Goal: Task Accomplishment & Management: Manage account settings

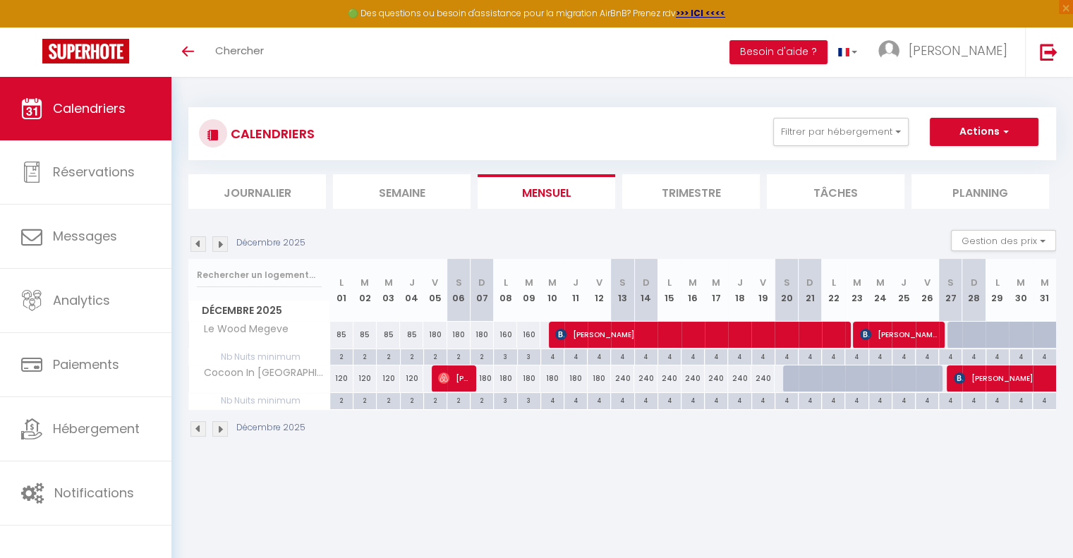
click at [226, 247] on img at bounding box center [220, 244] width 16 height 16
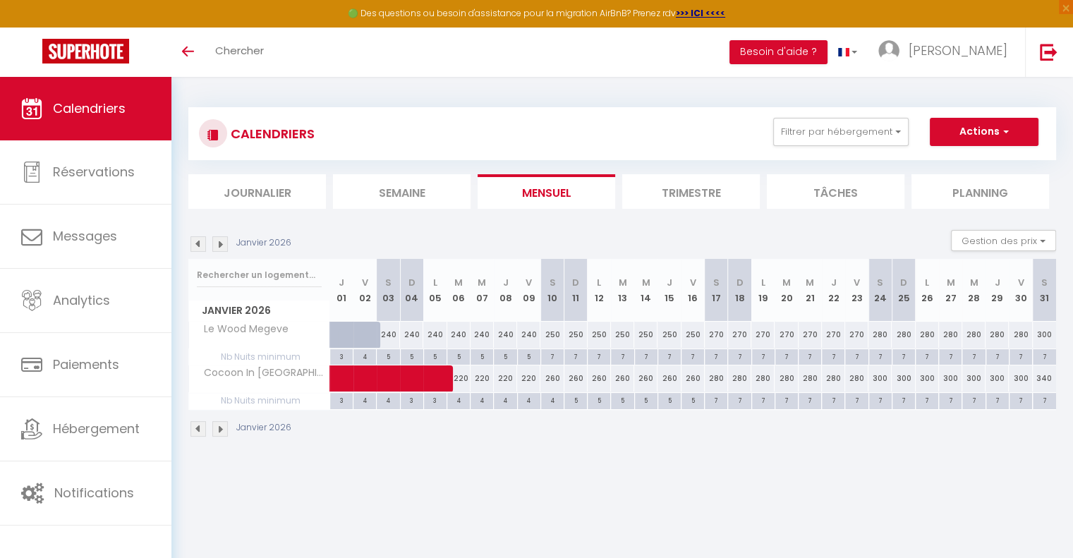
click at [226, 247] on img at bounding box center [220, 244] width 16 height 16
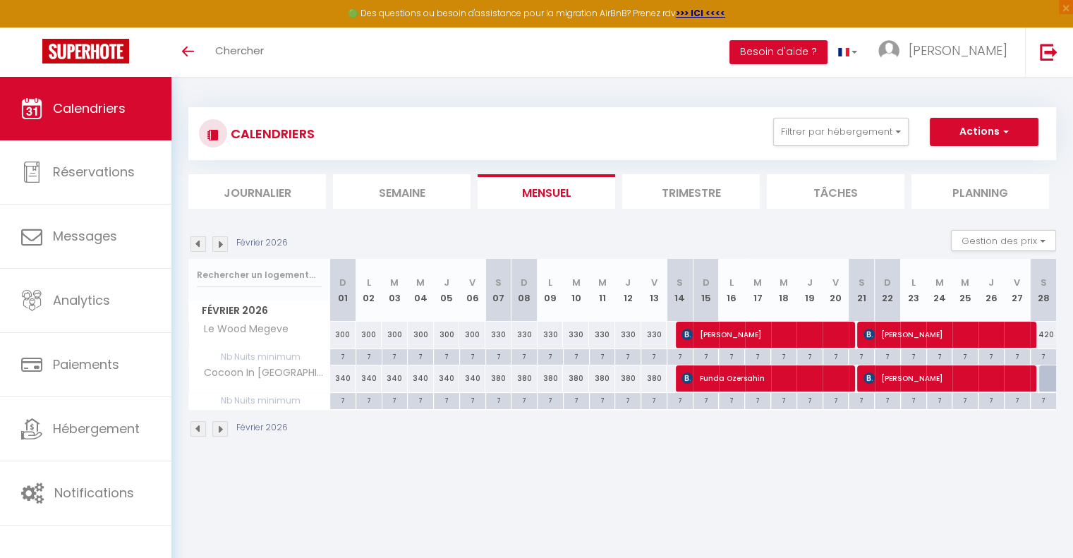
click at [195, 243] on img at bounding box center [198, 244] width 16 height 16
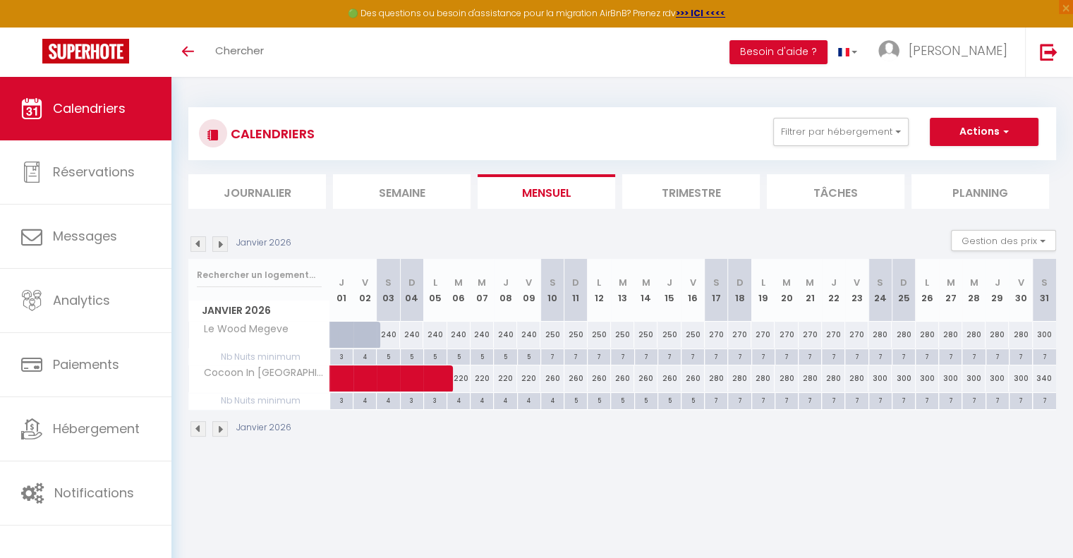
click at [195, 243] on img at bounding box center [198, 244] width 16 height 16
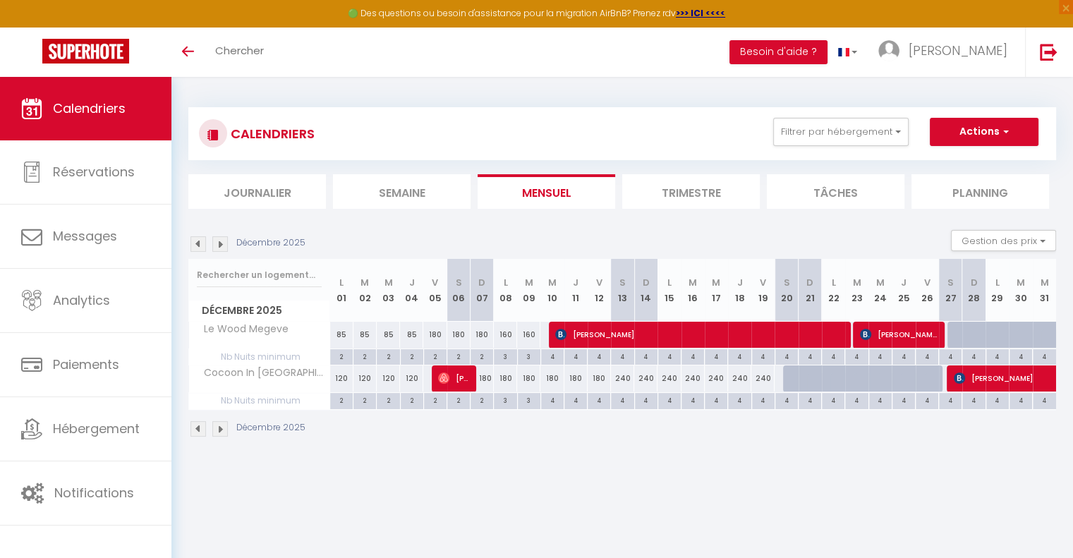
click at [195, 243] on img at bounding box center [198, 244] width 16 height 16
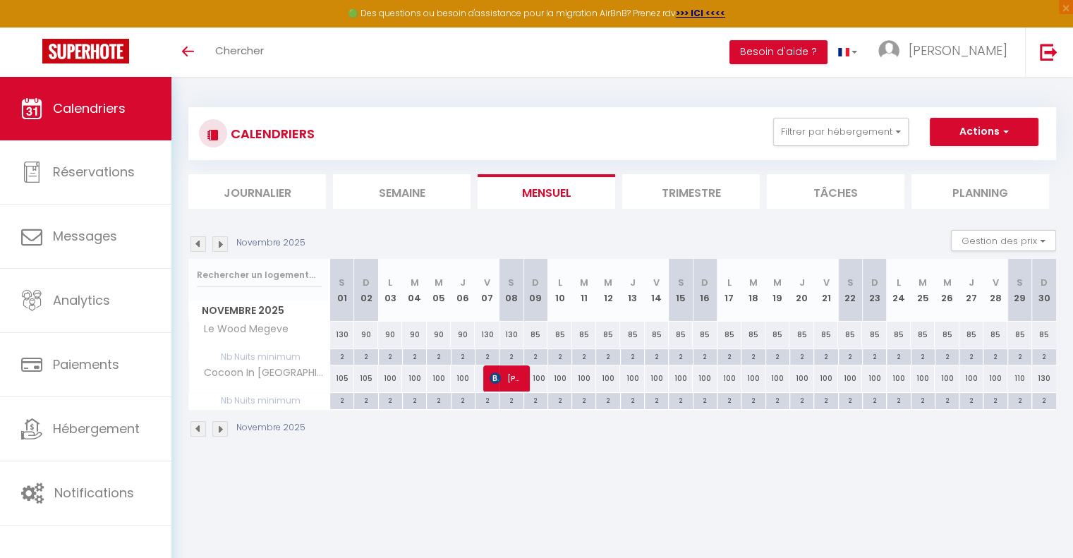
click at [195, 243] on img at bounding box center [198, 244] width 16 height 16
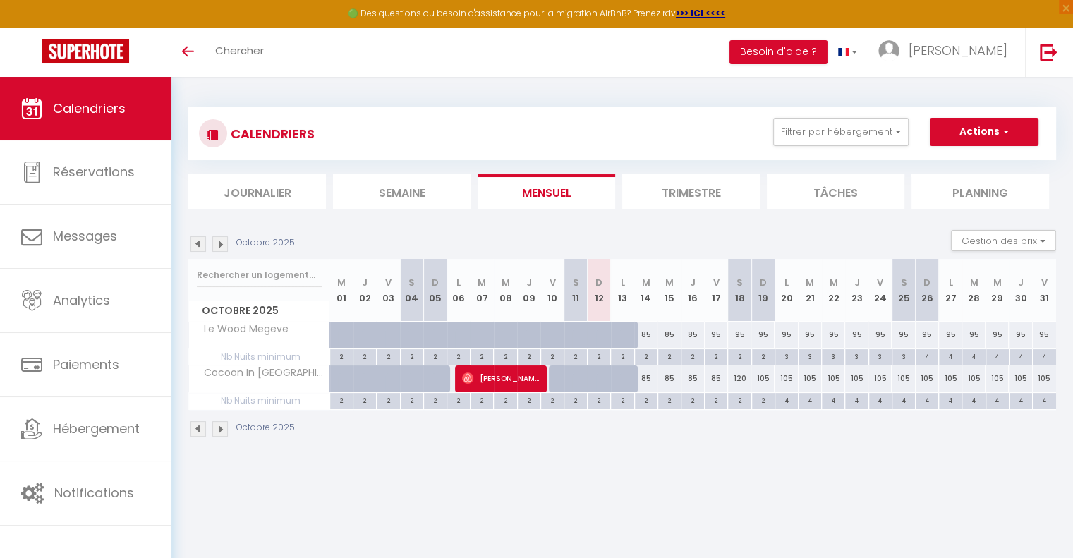
click at [792, 402] on div "4" at bounding box center [786, 399] width 23 height 13
type input "4"
type input "Lun 20 Octobre 2025"
type input "[DATE]"
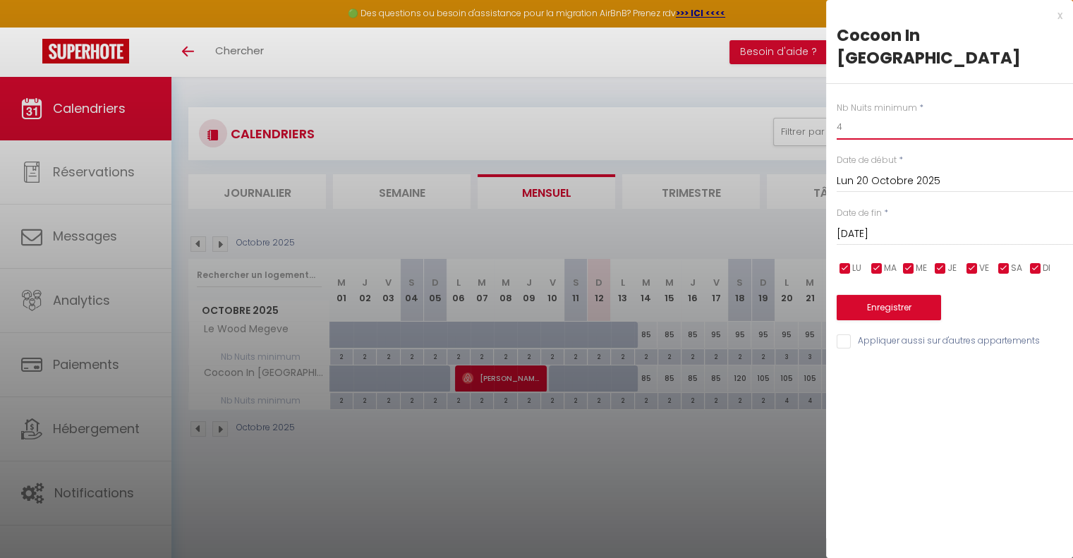
click at [889, 114] on input "4" at bounding box center [954, 126] width 236 height 25
type input "3"
click at [948, 225] on input "[DATE]" at bounding box center [954, 234] width 236 height 18
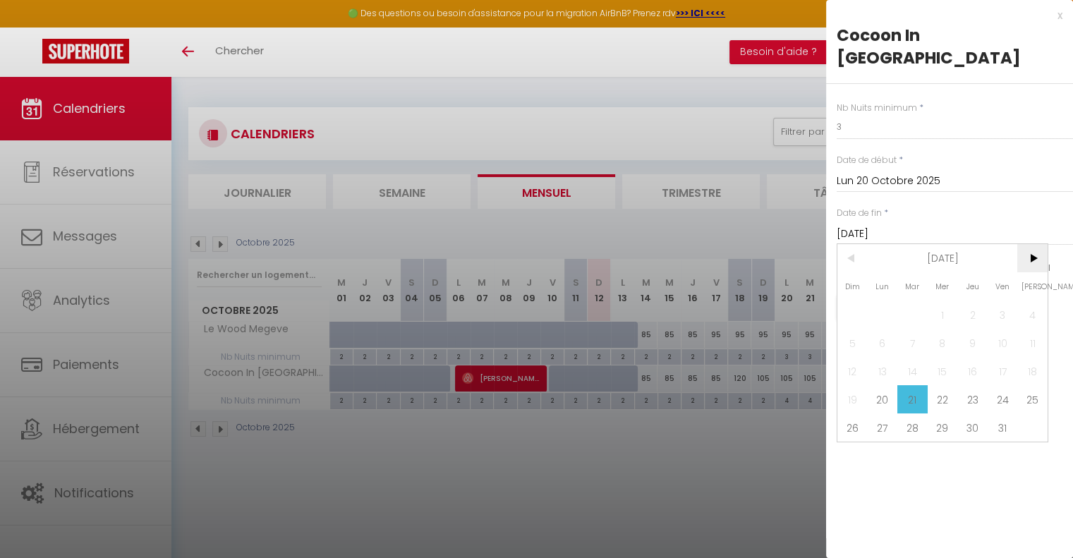
click at [1043, 245] on span ">" at bounding box center [1032, 258] width 30 height 28
click at [1033, 300] on span "1" at bounding box center [1032, 314] width 30 height 28
type input "[DATE]"
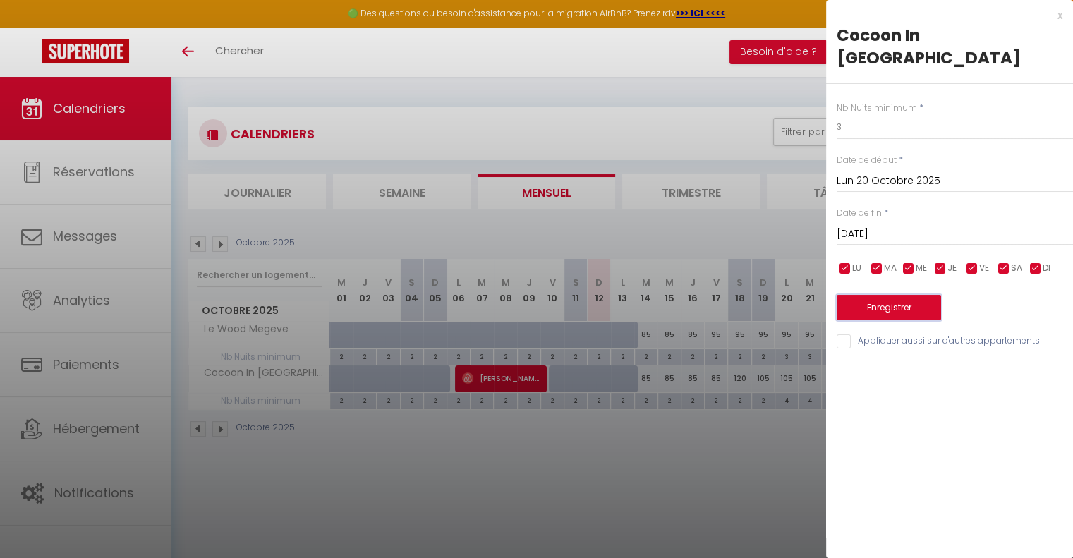
click at [896, 295] on button "Enregistrer" at bounding box center [888, 307] width 104 height 25
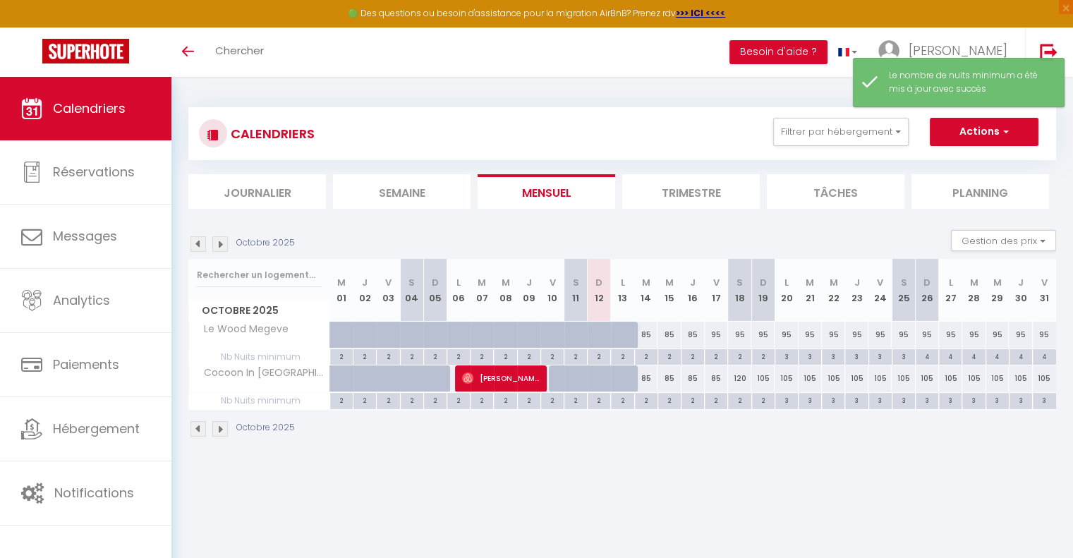
click at [785, 358] on div "3" at bounding box center [786, 355] width 23 height 13
type input "3"
type input "Lun 20 Octobre 2025"
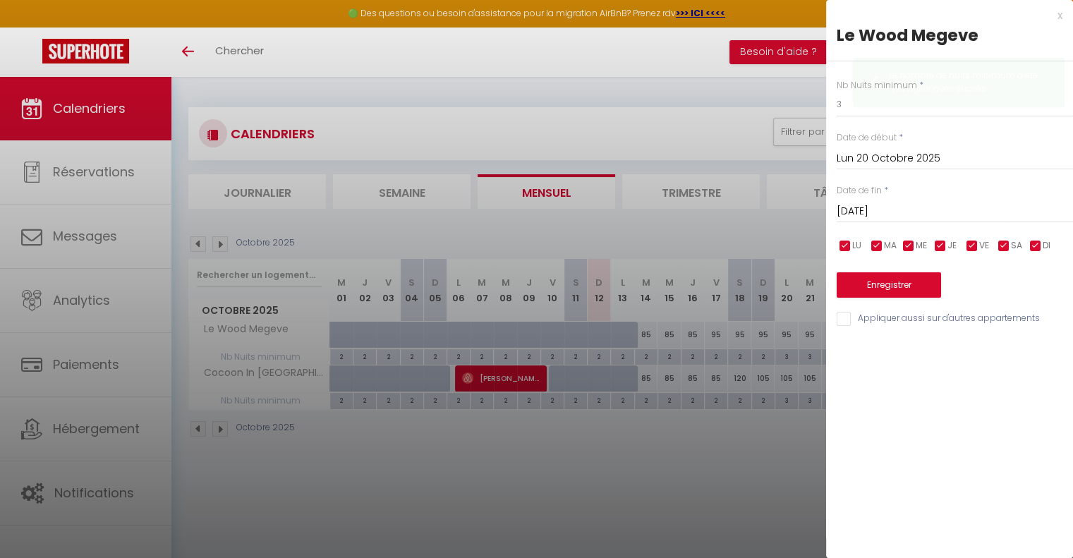
click at [882, 217] on input "[DATE]" at bounding box center [954, 211] width 236 height 18
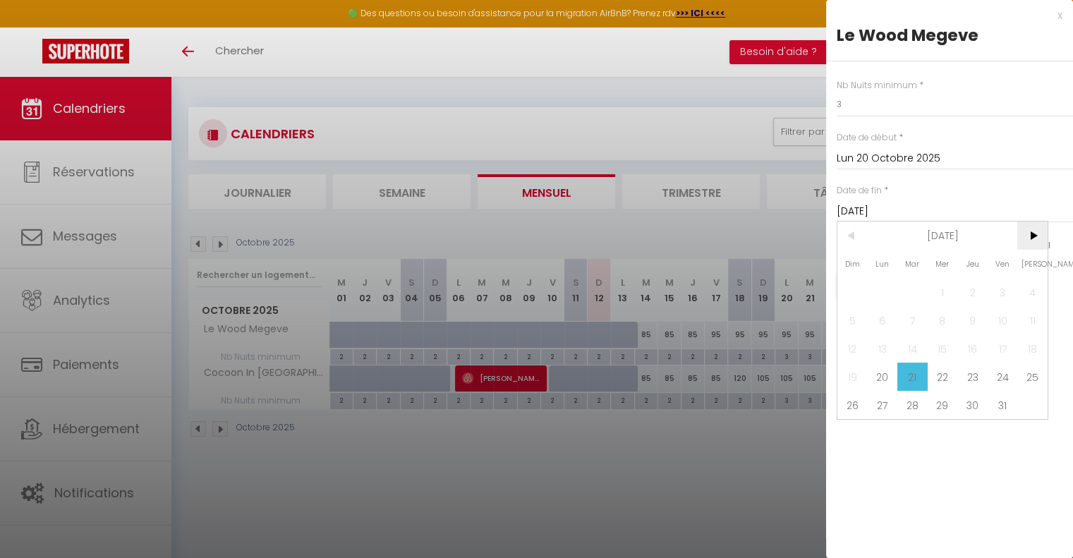
click at [1027, 234] on span ">" at bounding box center [1032, 235] width 30 height 28
click at [1033, 293] on span "1" at bounding box center [1032, 292] width 30 height 28
type input "[DATE]"
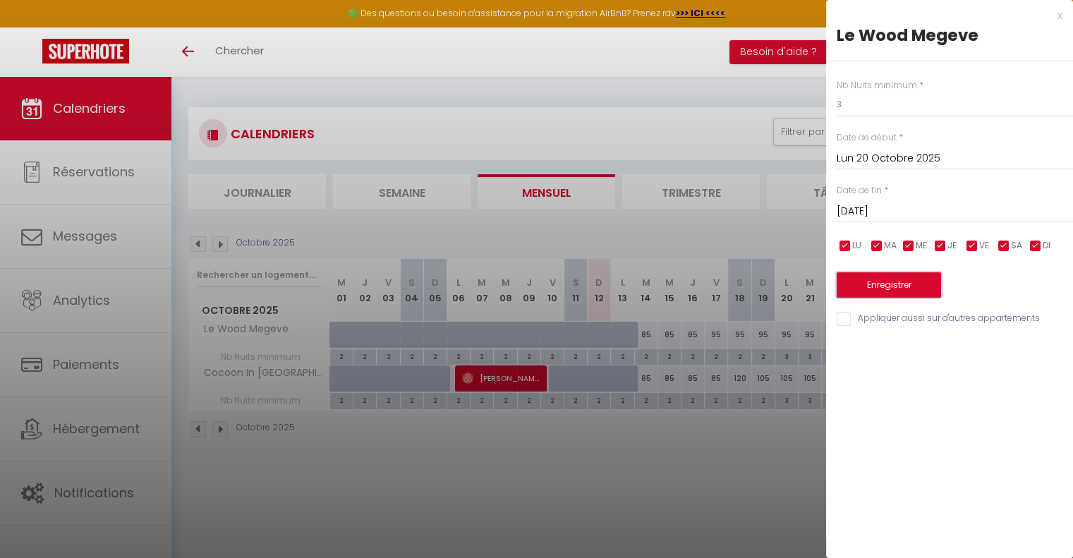
click at [908, 276] on button "Enregistrer" at bounding box center [888, 284] width 104 height 25
